Goal: Task Accomplishment & Management: Use online tool/utility

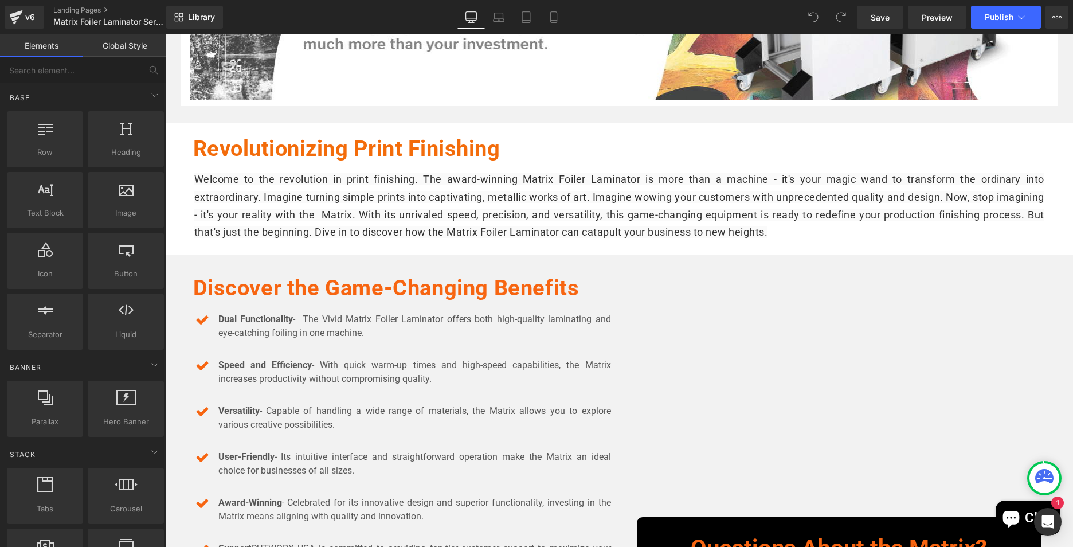
click at [578, 240] on div "Welcome to the revolution in print finishing. The award-winning Matrix Foiler L…" at bounding box center [620, 206] width 860 height 70
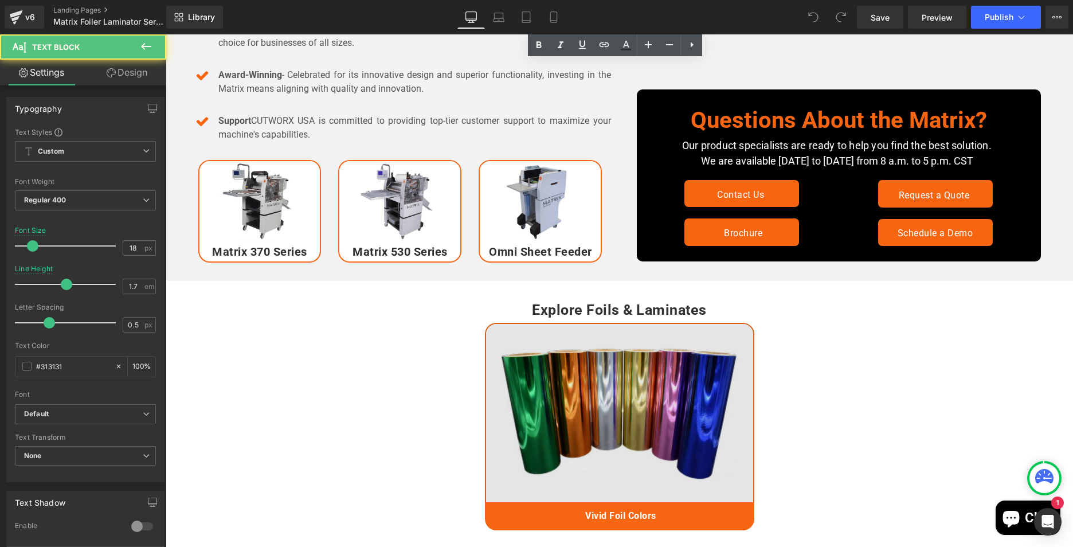
scroll to position [917, 0]
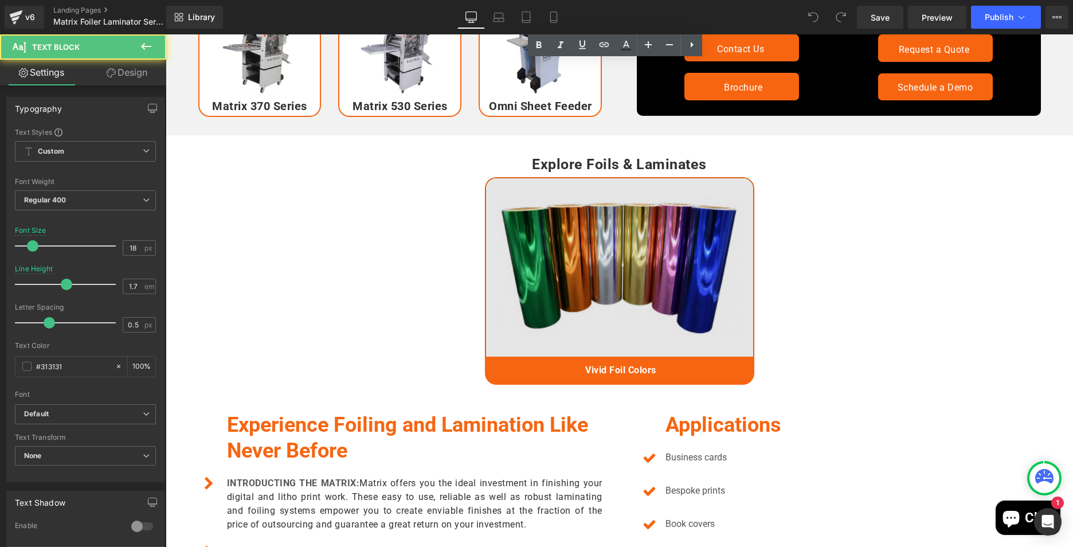
click at [578, 285] on img at bounding box center [619, 266] width 269 height 179
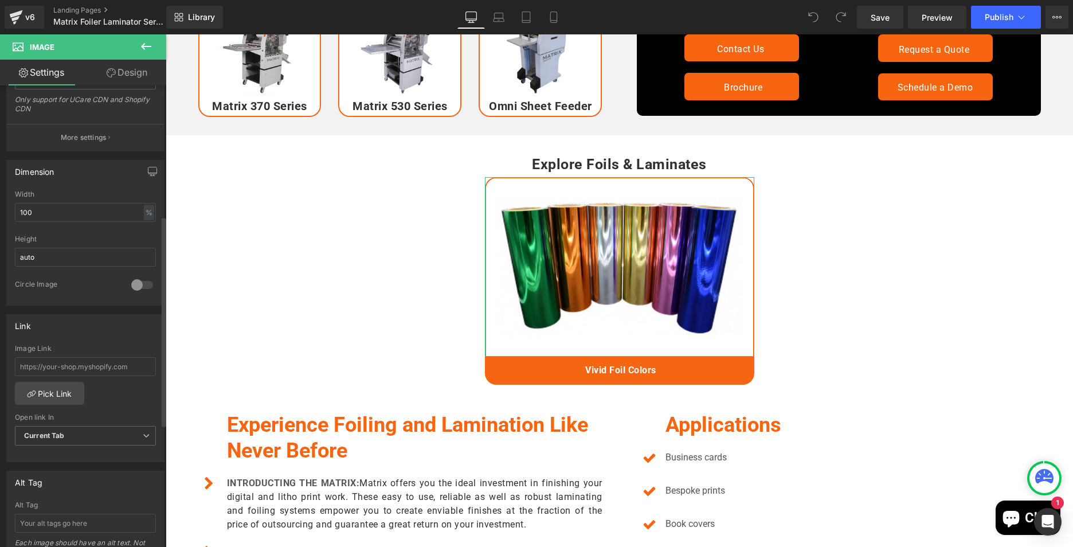
scroll to position [287, 0]
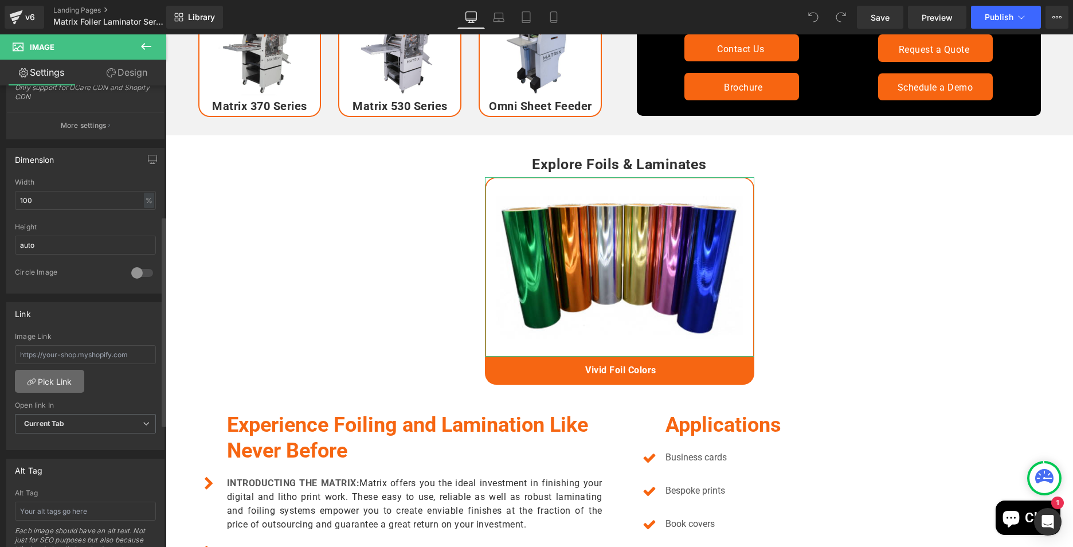
click at [65, 375] on link "Pick Link" at bounding box center [49, 381] width 69 height 23
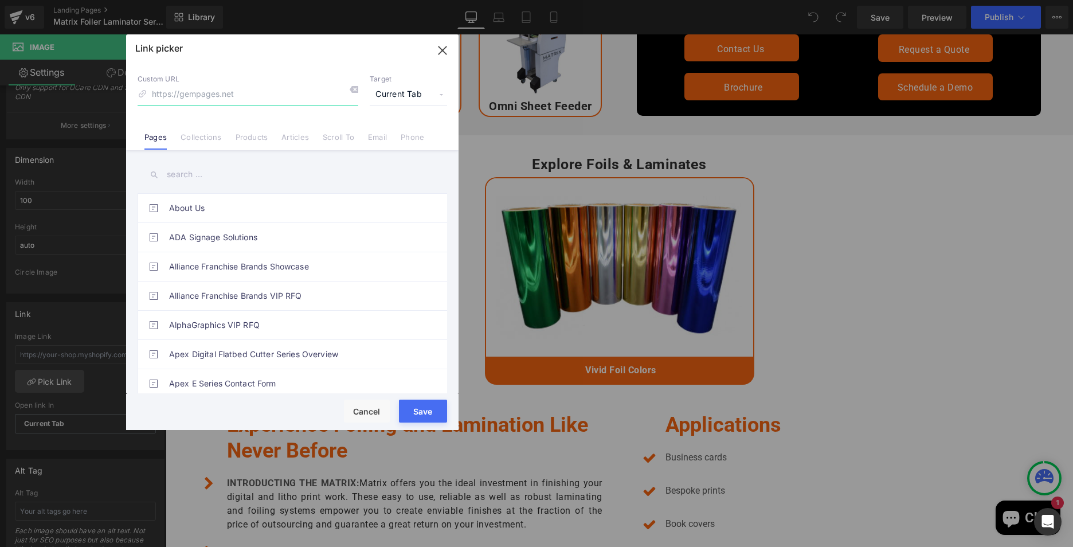
click at [203, 94] on input at bounding box center [248, 95] width 221 height 22
paste input "Matrix Foils & Laminates"
click at [199, 93] on input "Matrix Foils & Laminates" at bounding box center [248, 95] width 221 height 22
type input "Matrix Foils and Laminates"
click at [201, 170] on input "text" at bounding box center [293, 175] width 310 height 26
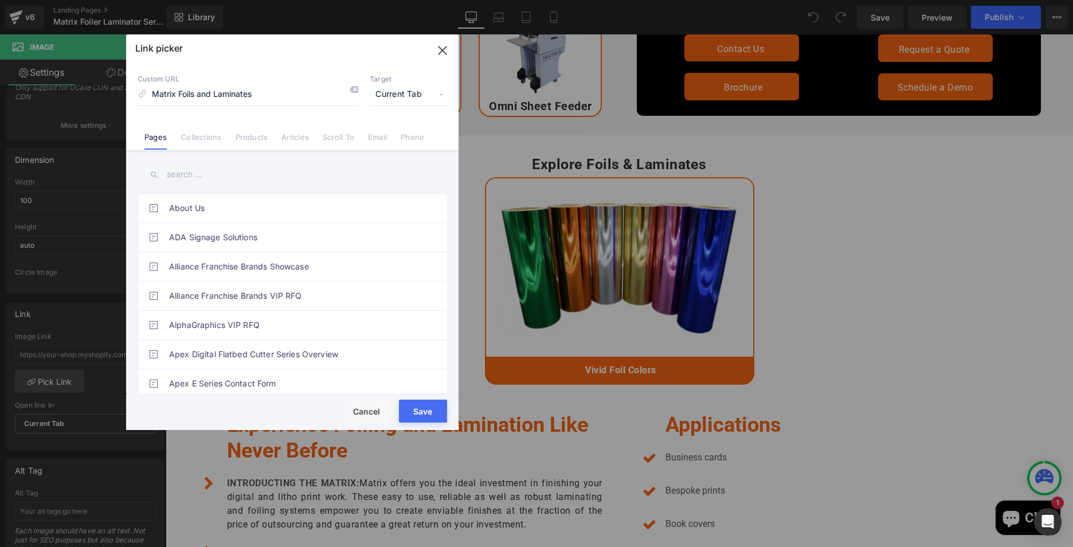
paste input "Matrix Foils & Laminates"
click at [217, 171] on input "Matrix Foils & Laminates" at bounding box center [293, 175] width 310 height 26
type input "Matrix Foils and Laminates"
click at [272, 175] on input "Matrix Foils and Laminates" at bounding box center [293, 175] width 310 height 26
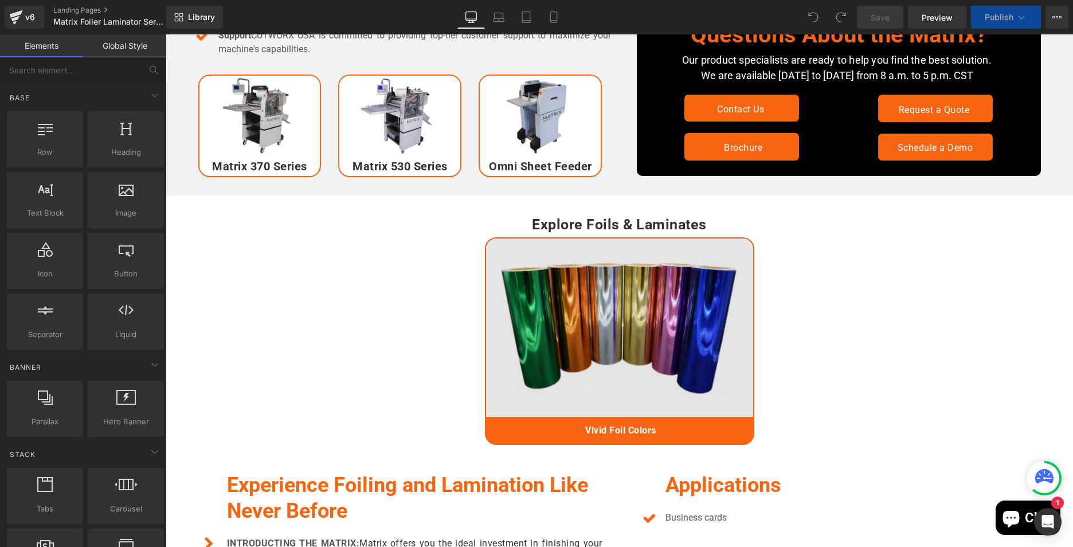
scroll to position [974, 0]
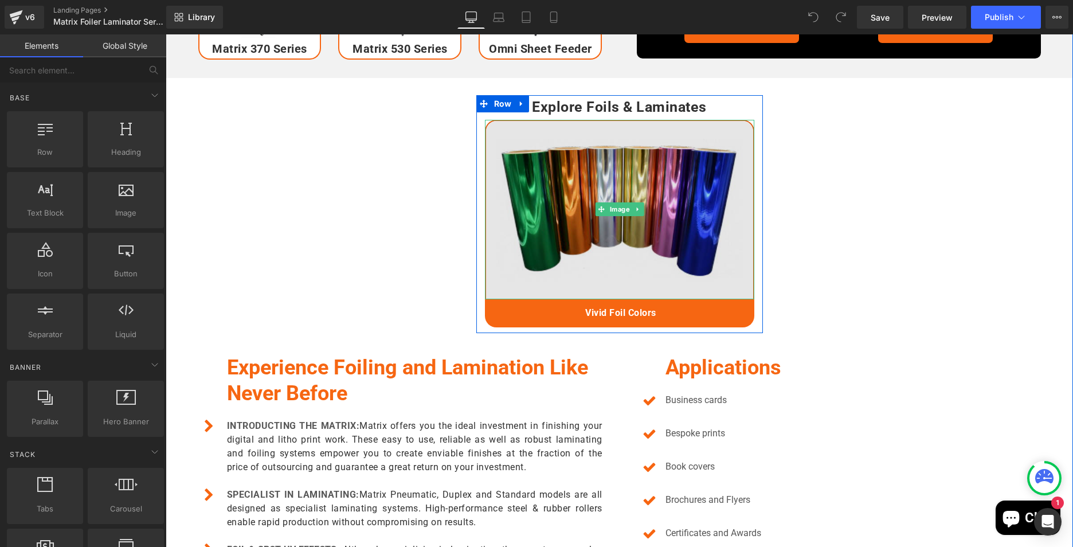
click at [583, 239] on img at bounding box center [619, 209] width 269 height 179
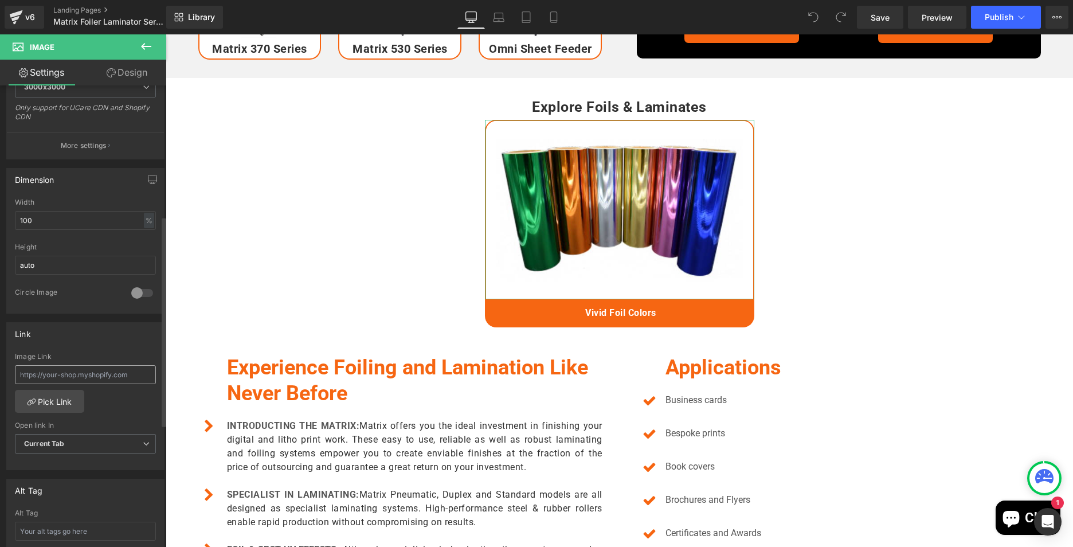
scroll to position [287, 0]
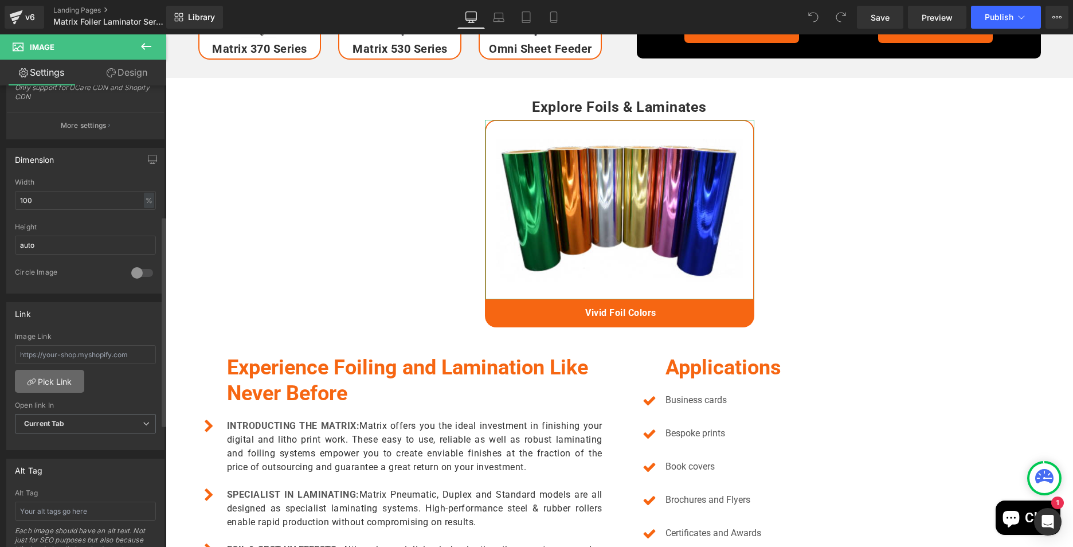
click at [71, 385] on link "Pick Link" at bounding box center [49, 381] width 69 height 23
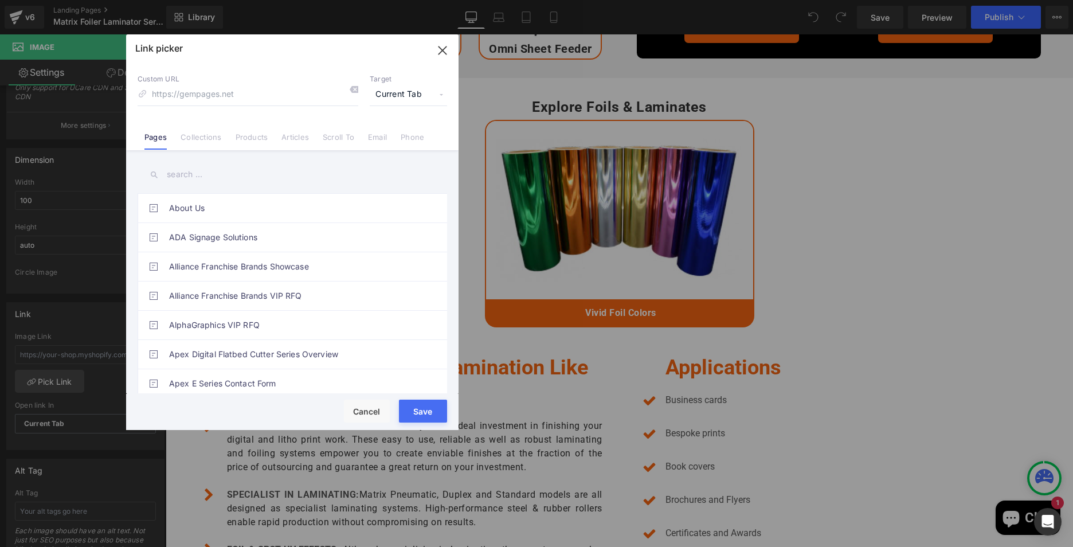
click at [196, 177] on input "text" at bounding box center [293, 175] width 310 height 26
paste input "Matrix Foils & Laminates"
click at [219, 169] on input "Matrix Foils & Laminates" at bounding box center [293, 175] width 310 height 26
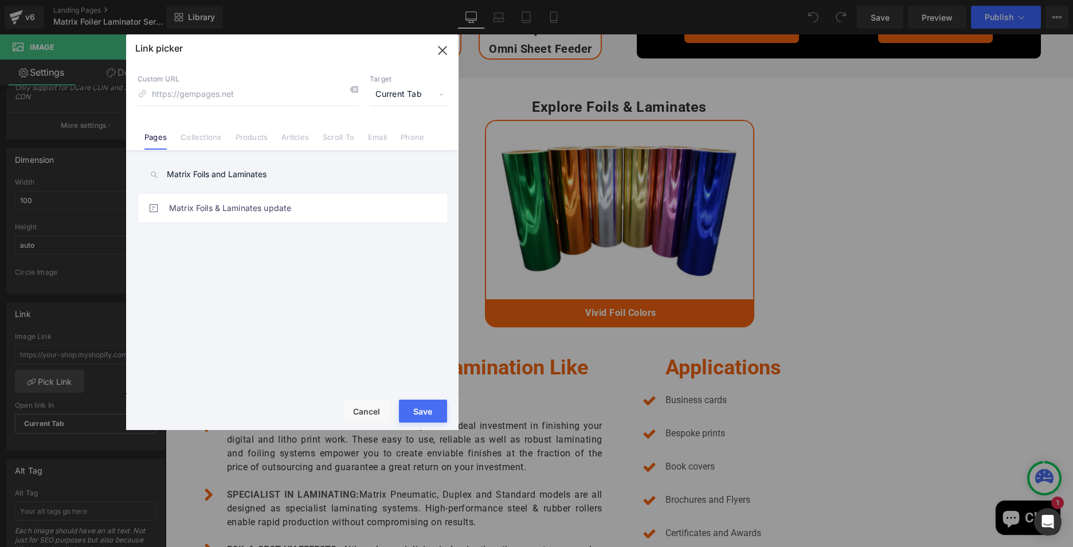
click at [298, 176] on input "Matrix Foils and Laminates" at bounding box center [293, 175] width 310 height 26
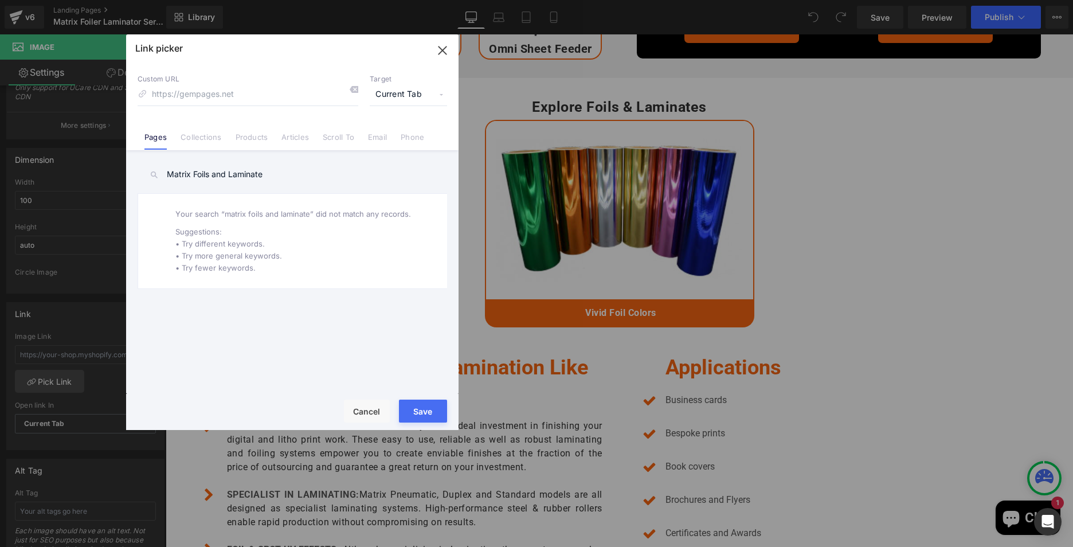
click at [277, 173] on input "Matrix Foils and Laminate" at bounding box center [293, 175] width 310 height 26
click at [222, 169] on input "Matrix Foils and Laminate" at bounding box center [293, 175] width 310 height 26
click at [224, 170] on input "Matrix Foils and Laminate" at bounding box center [293, 175] width 310 height 26
click at [225, 171] on input "Matrix Foils and Laminate" at bounding box center [293, 175] width 310 height 26
drag, startPoint x: 212, startPoint y: 170, endPoint x: 296, endPoint y: 177, distance: 84.0
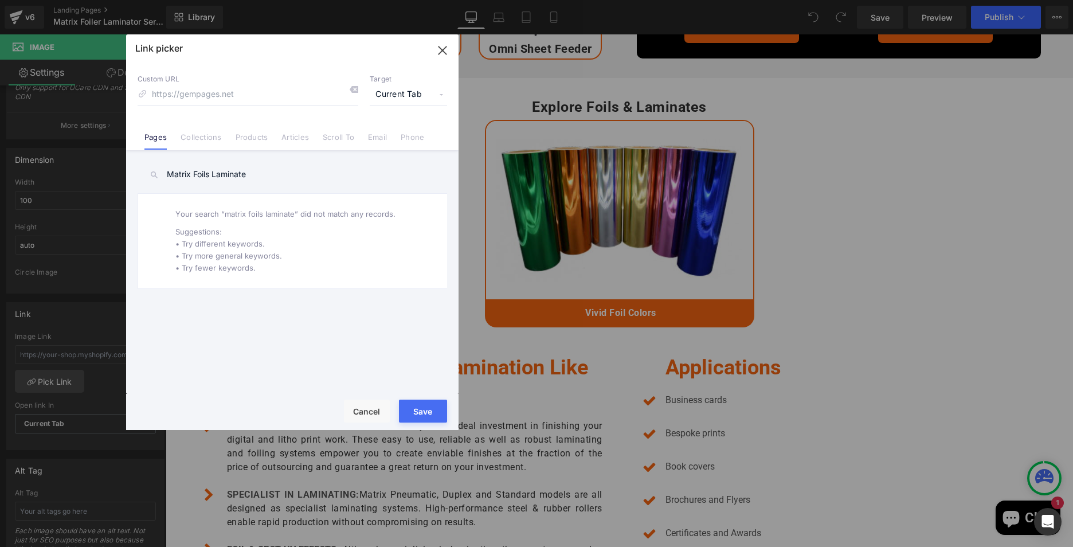
click at [290, 175] on input "Matrix Foils Laminate" at bounding box center [293, 175] width 310 height 26
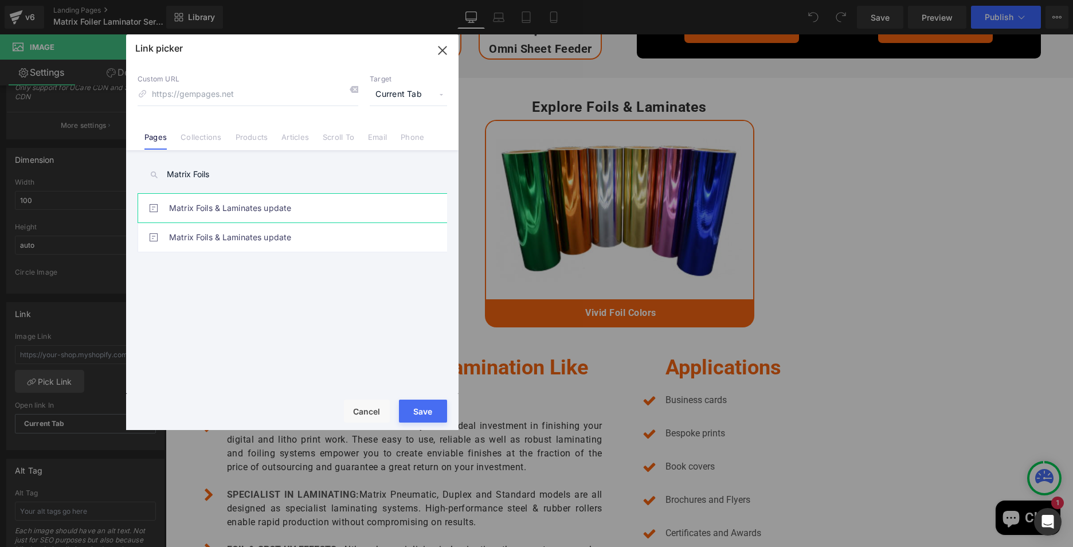
type input "Matrix Foils"
click at [284, 204] on link "Matrix Foils & Laminates update" at bounding box center [295, 208] width 252 height 29
click at [429, 403] on button "Save" at bounding box center [423, 411] width 48 height 23
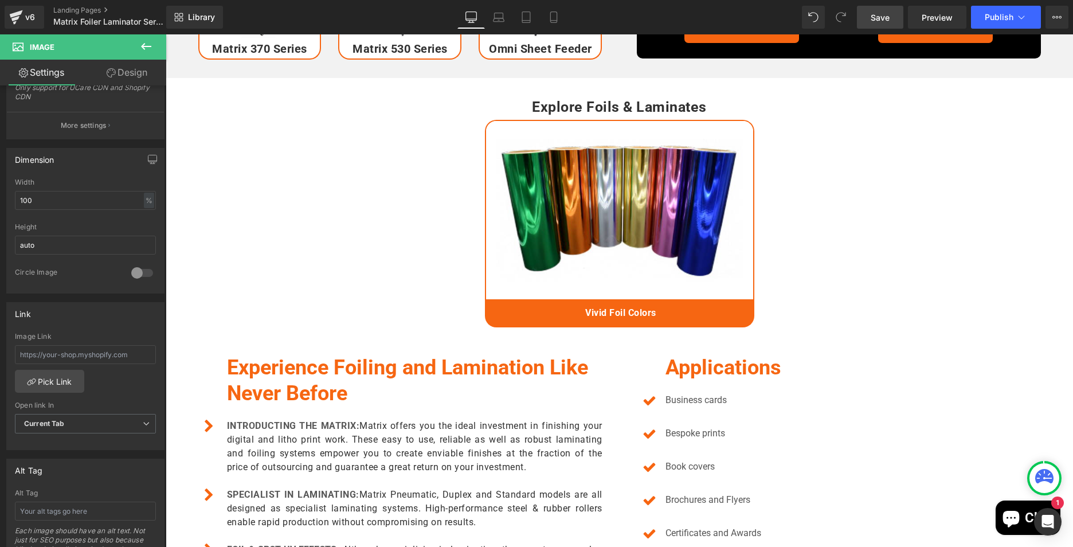
click at [884, 13] on span "Save" at bounding box center [880, 17] width 19 height 12
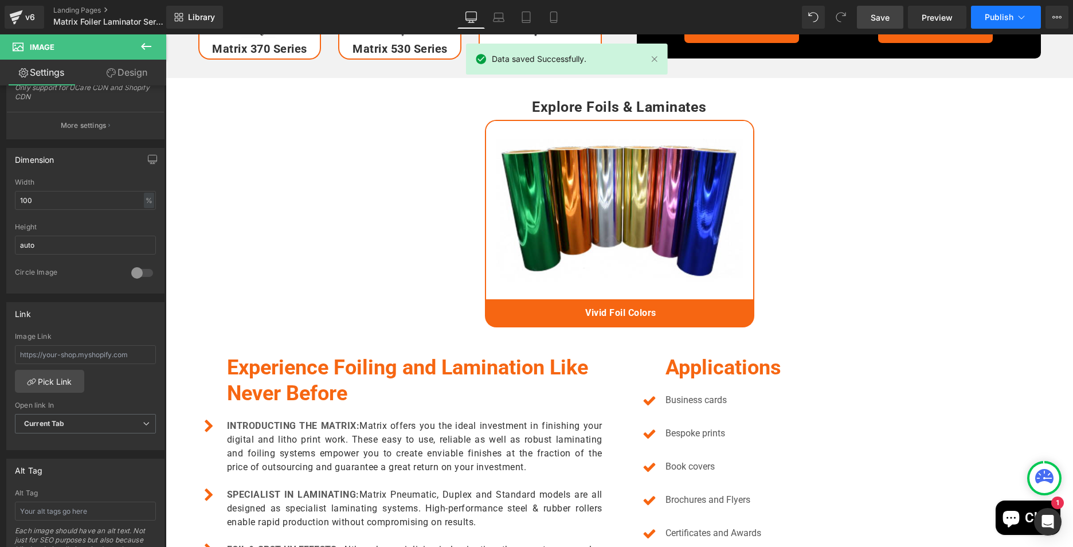
click at [1014, 9] on button "Publish" at bounding box center [1006, 17] width 70 height 23
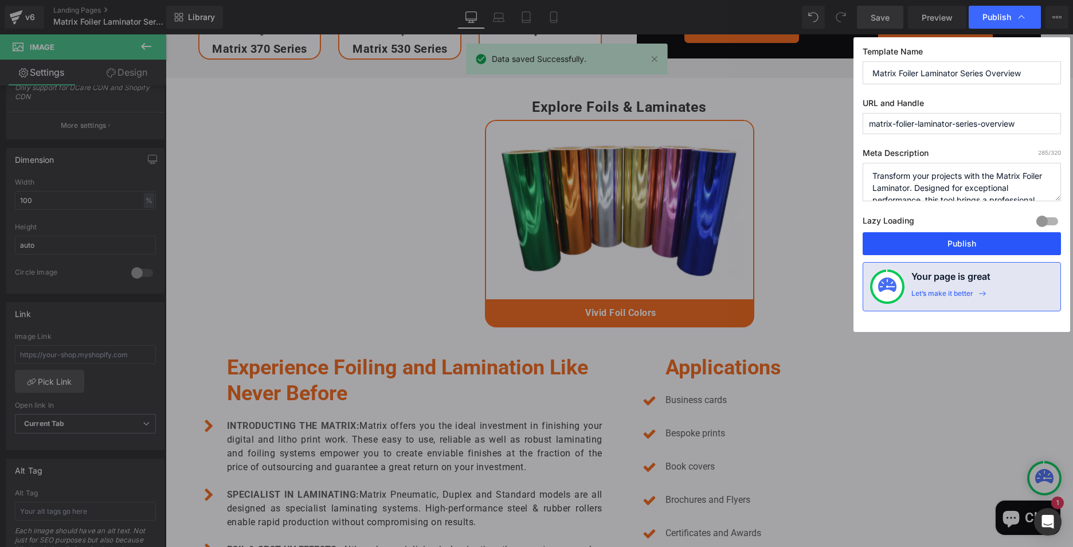
drag, startPoint x: 978, startPoint y: 251, endPoint x: 209, endPoint y: 33, distance: 800.1
click at [978, 251] on button "Publish" at bounding box center [962, 243] width 198 height 23
